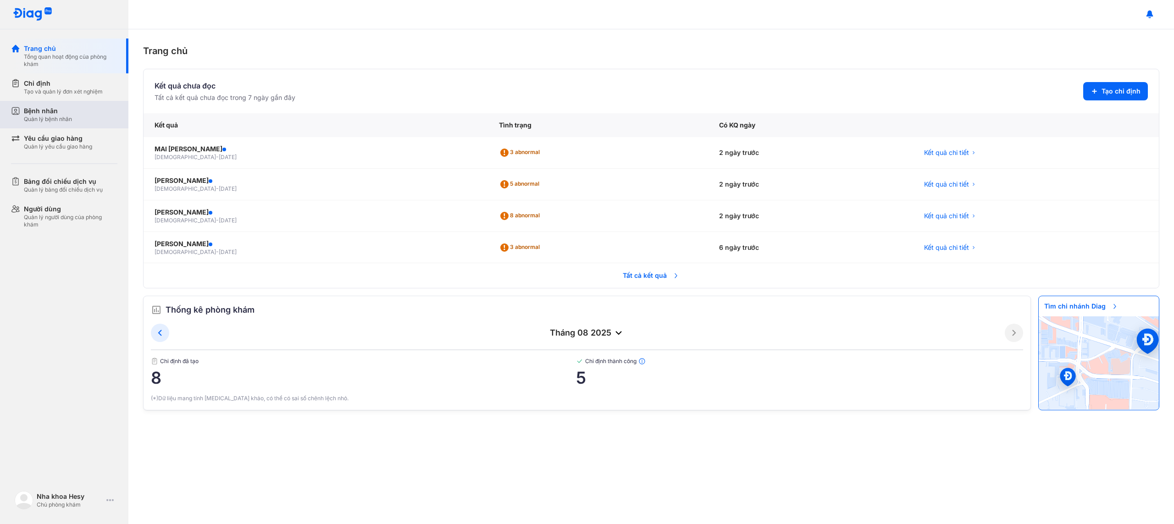
click at [46, 109] on div "Bệnh nhân" at bounding box center [48, 110] width 48 height 9
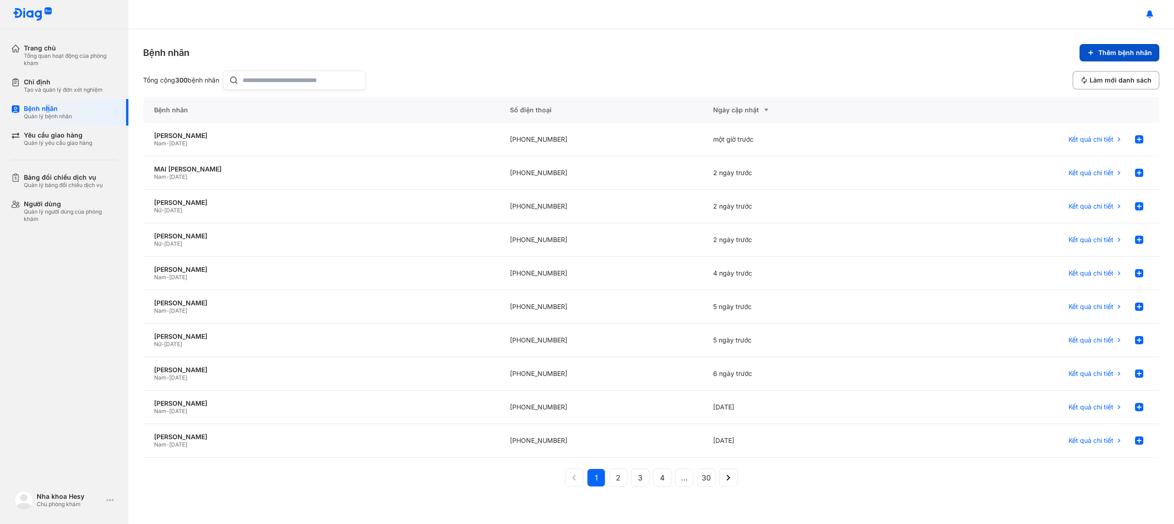
click at [1134, 56] on span "Thêm bệnh nhân" at bounding box center [1126, 53] width 54 height 8
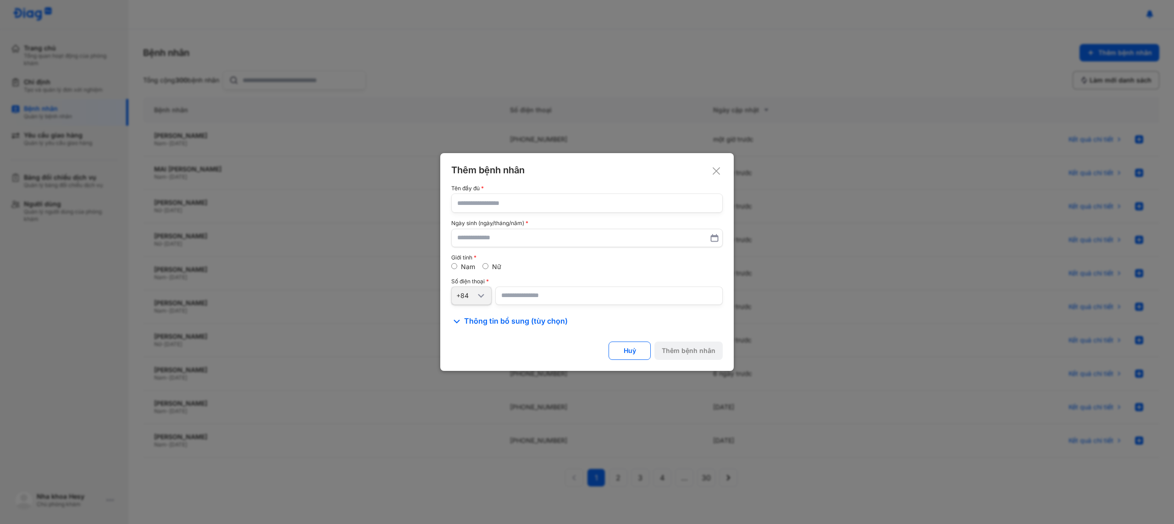
click at [545, 206] on input "text" at bounding box center [587, 203] width 260 height 18
click at [493, 202] on input "text" at bounding box center [587, 203] width 260 height 18
paste input "**********"
type input "**********"
click at [495, 236] on input "text" at bounding box center [587, 238] width 260 height 17
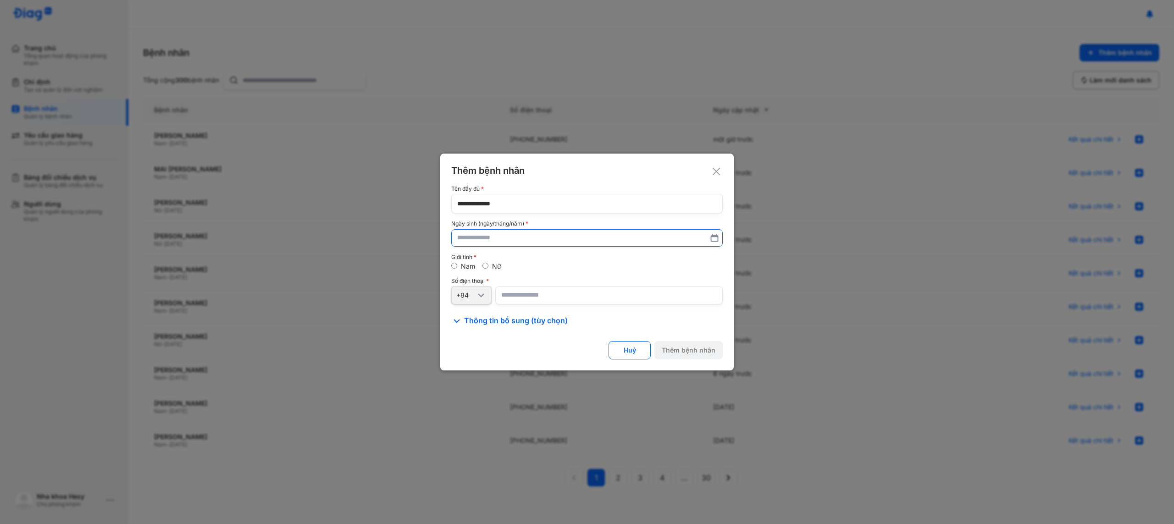
click at [472, 236] on input "text" at bounding box center [587, 238] width 260 height 17
type input "**********"
click at [518, 299] on input "number" at bounding box center [609, 296] width 228 height 18
click at [517, 297] on input "number" at bounding box center [609, 296] width 228 height 18
paste input "**********"
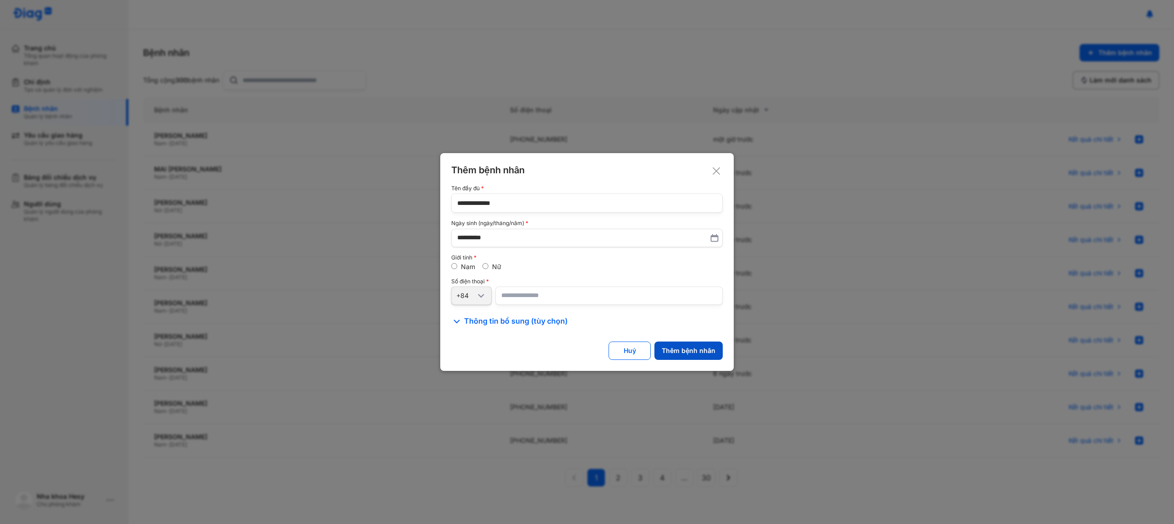
type input "**********"
click at [698, 356] on button "Thêm bệnh nhân" at bounding box center [689, 351] width 68 height 18
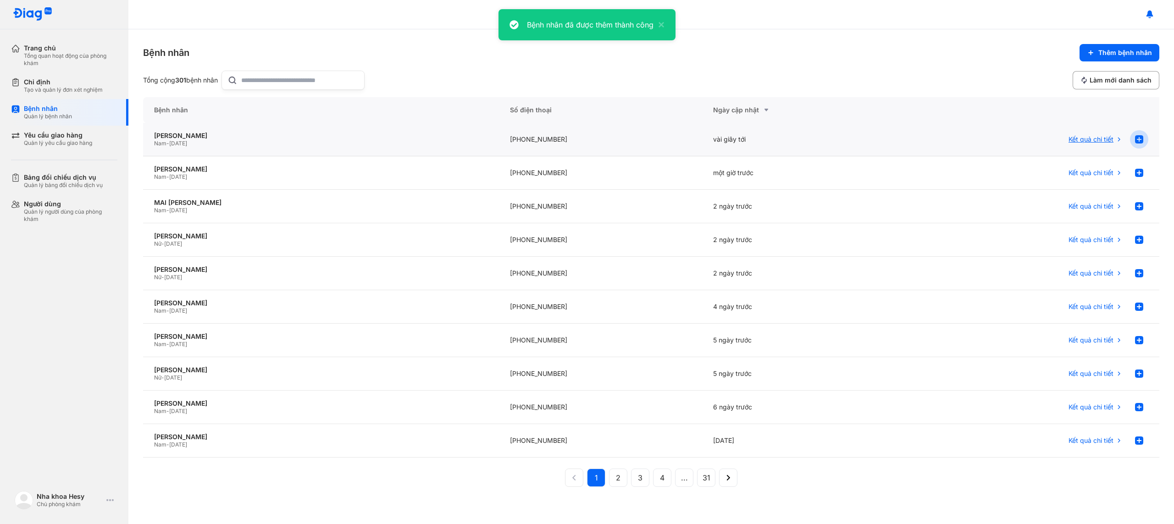
click at [1140, 140] on use at bounding box center [1139, 139] width 8 height 8
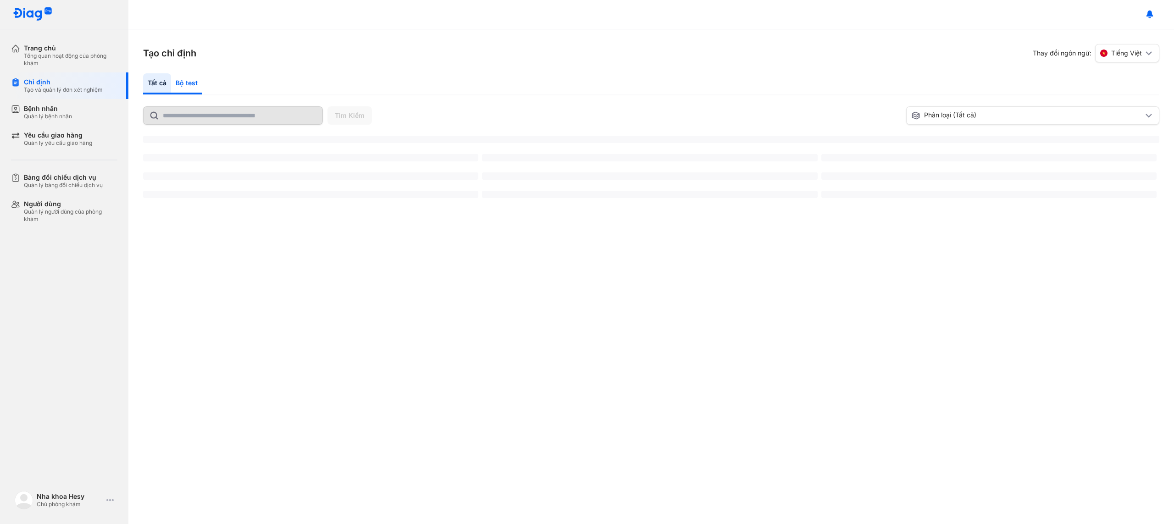
click at [189, 80] on div "Bộ test" at bounding box center [186, 83] width 31 height 21
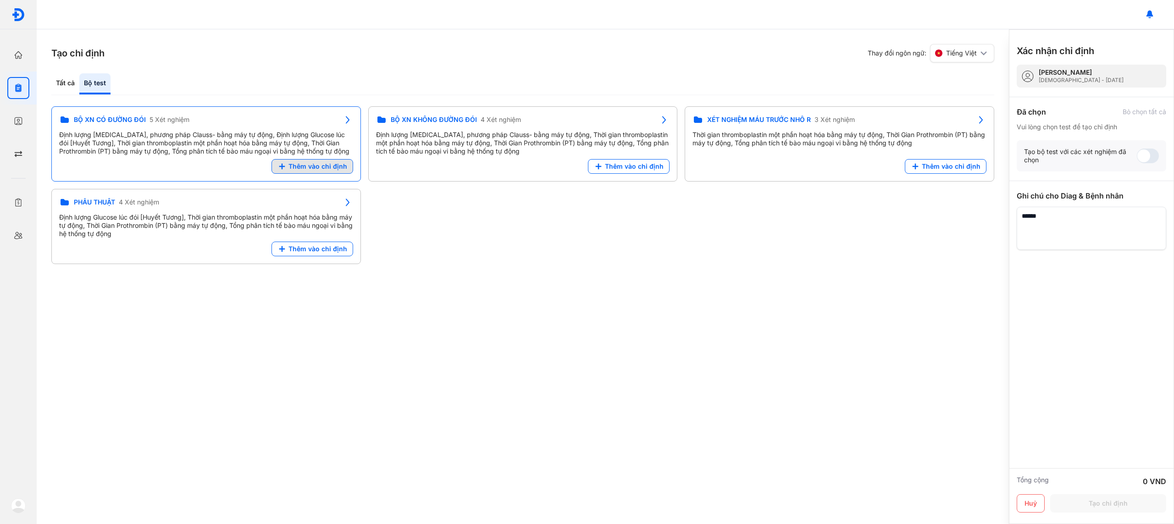
click at [311, 169] on span "Thêm vào chỉ định" at bounding box center [318, 166] width 59 height 8
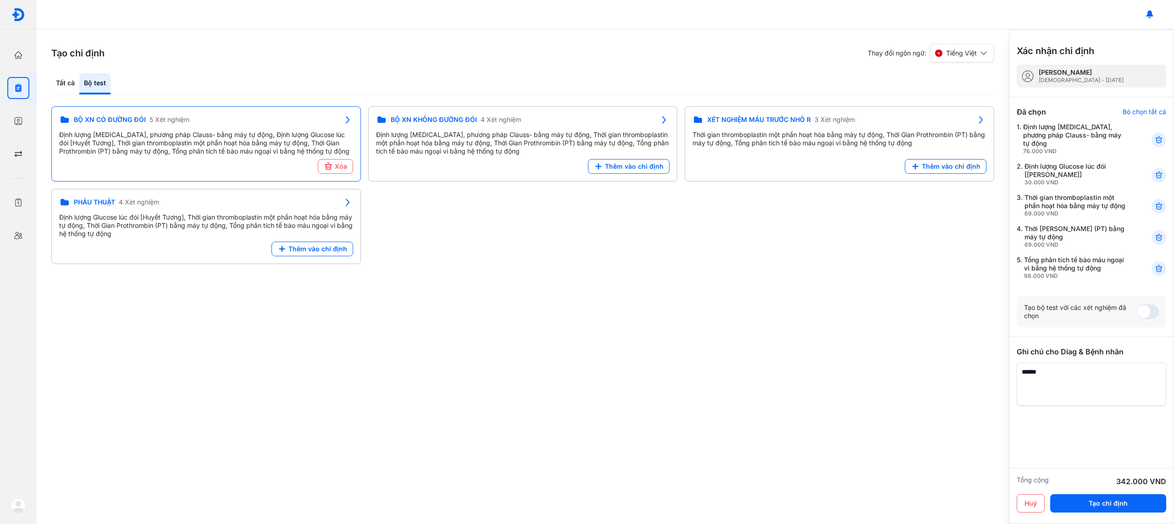
click at [901, 392] on div "Tạo chỉ định Thay đổi ngôn ngữ: Tiếng Việt Tất cả Bộ test Tìm Kiếm Phân loại (T…" at bounding box center [523, 276] width 973 height 495
click at [795, 288] on div "Tạo chỉ định Thay đổi ngôn ngữ: Tiếng Việt Tất cả Bộ test Tìm Kiếm Phân loại (T…" at bounding box center [523, 276] width 973 height 495
click at [238, 55] on section "Tạo chỉ định Thay đổi ngôn ngữ: Tiếng Việt" at bounding box center [522, 53] width 943 height 18
click at [155, 64] on div "Tạo chỉ định Thay đổi ngôn ngữ: Tiếng Việt Tất cả Bộ test Tìm Kiếm Phân loại (T…" at bounding box center [523, 276] width 973 height 495
drag, startPoint x: 1137, startPoint y: 502, endPoint x: 1118, endPoint y: 479, distance: 30.6
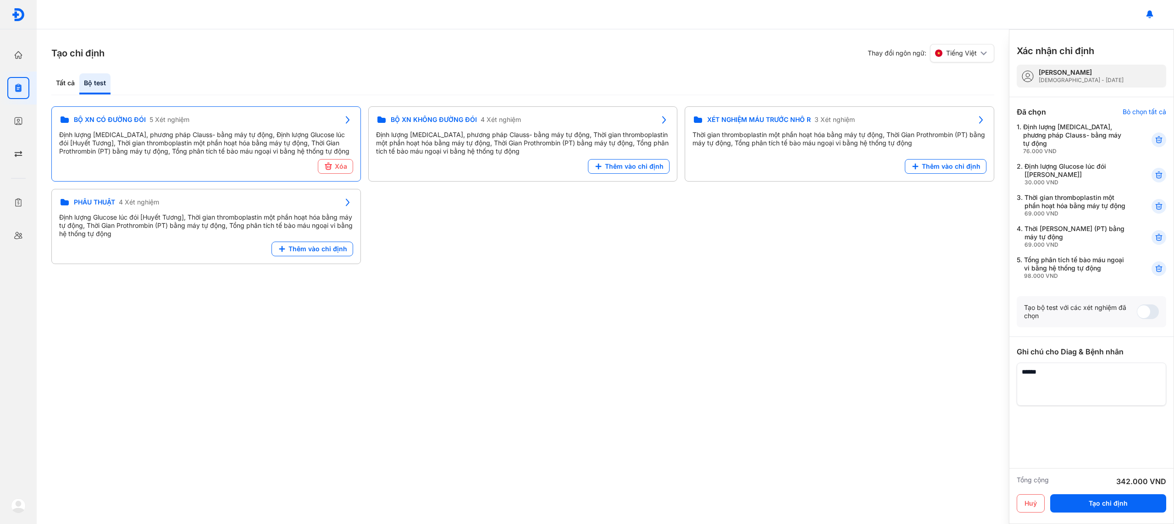
click at [1137, 502] on button "Tạo chỉ định" at bounding box center [1109, 504] width 116 height 18
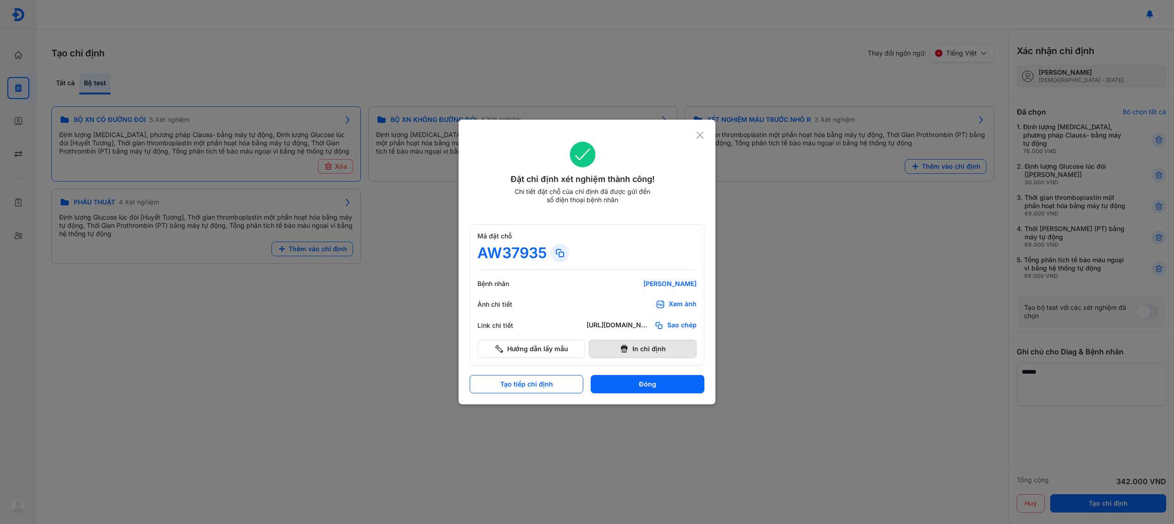
click at [669, 350] on button "In chỉ định" at bounding box center [643, 349] width 108 height 18
click at [651, 384] on button "Đóng" at bounding box center [648, 384] width 114 height 18
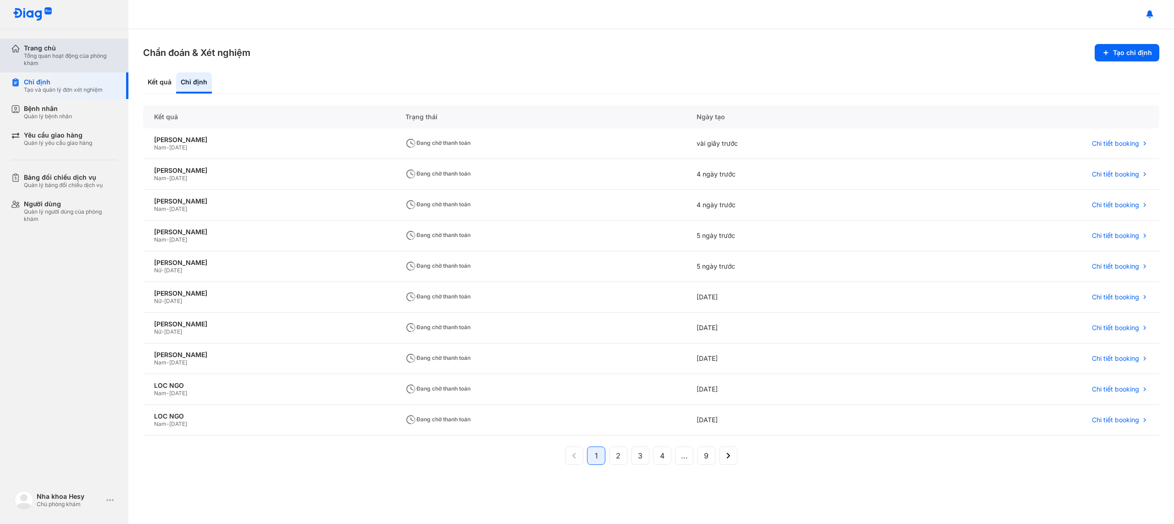
click at [54, 47] on div "Trang chủ" at bounding box center [71, 48] width 94 height 8
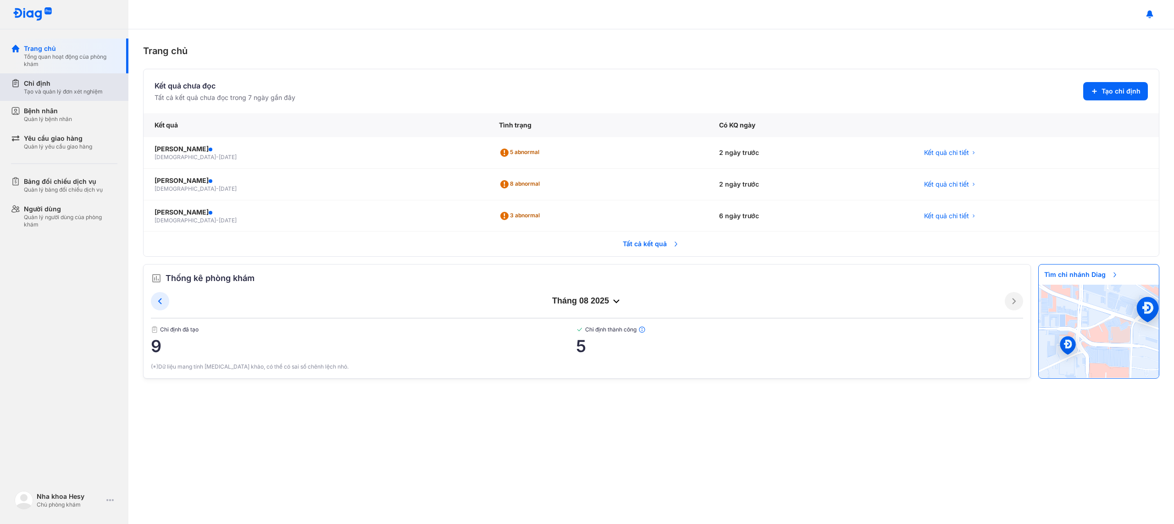
click at [69, 84] on div "Chỉ định" at bounding box center [63, 83] width 79 height 9
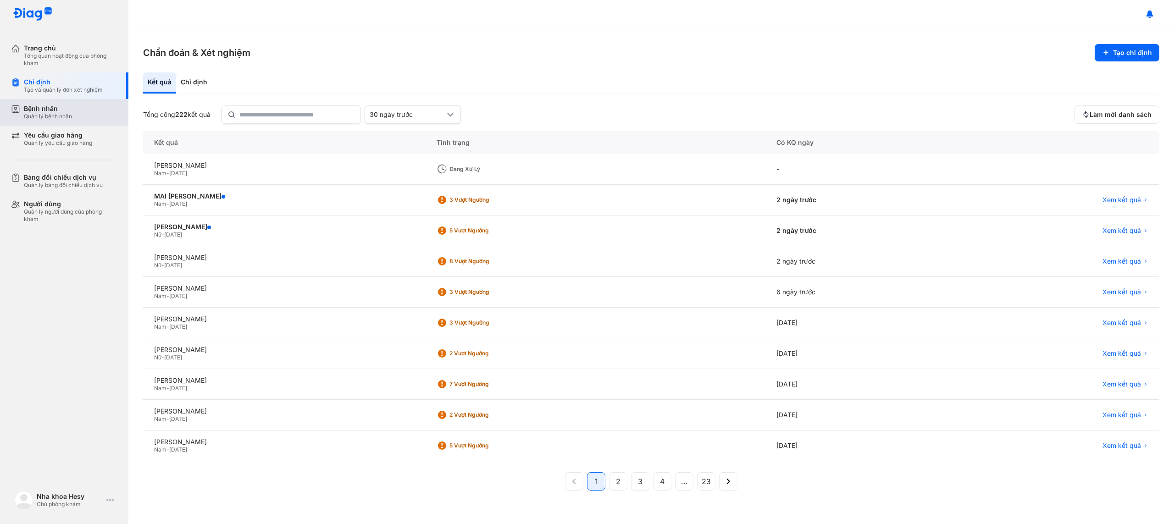
click at [64, 111] on div "Bệnh nhân" at bounding box center [48, 109] width 48 height 8
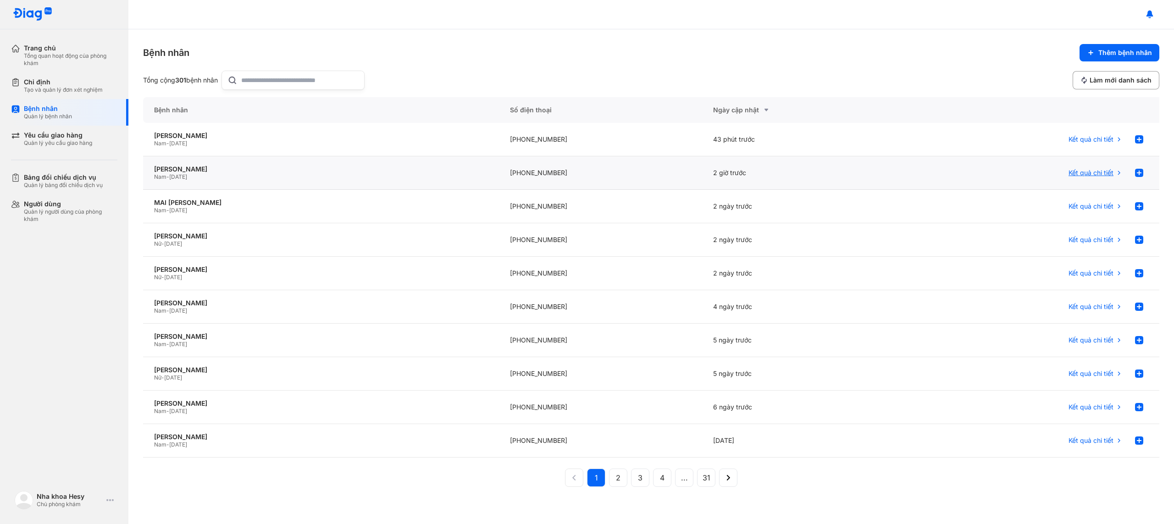
click at [1100, 173] on span "Kết quả chi tiết" at bounding box center [1091, 173] width 45 height 8
